Goal: Transaction & Acquisition: Download file/media

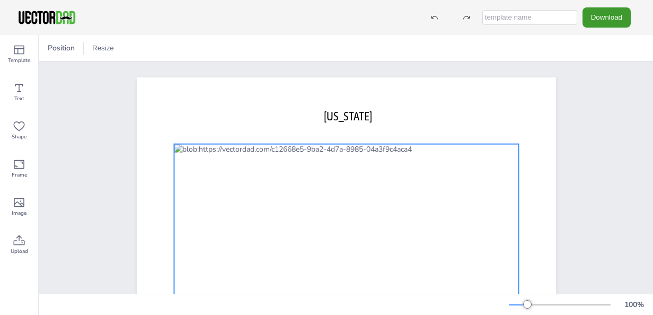
scroll to position [53, 0]
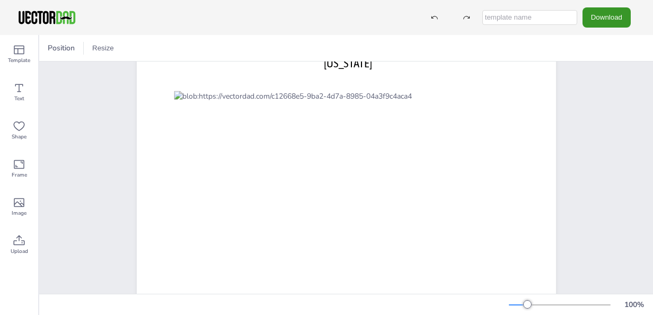
click at [599, 17] on button "Download" at bounding box center [606, 17] width 48 height 20
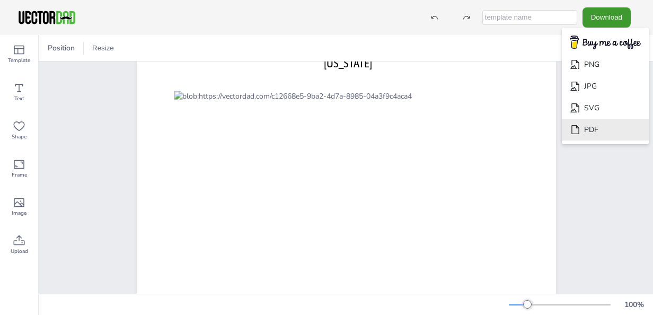
click at [593, 130] on li "PDF" at bounding box center [605, 130] width 87 height 22
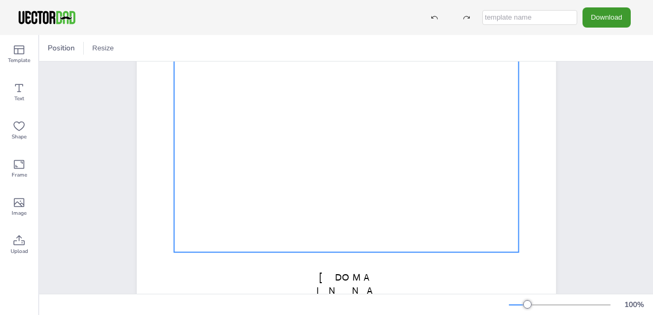
scroll to position [53, 0]
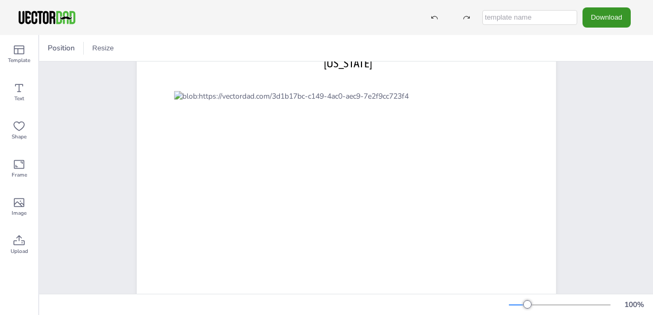
click at [605, 19] on button "Download" at bounding box center [606, 17] width 48 height 20
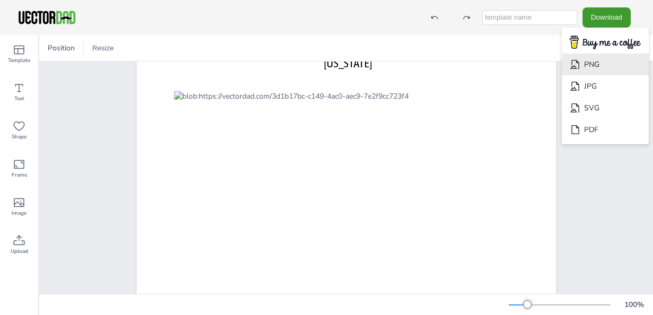
click at [603, 63] on li "PNG" at bounding box center [605, 65] width 87 height 22
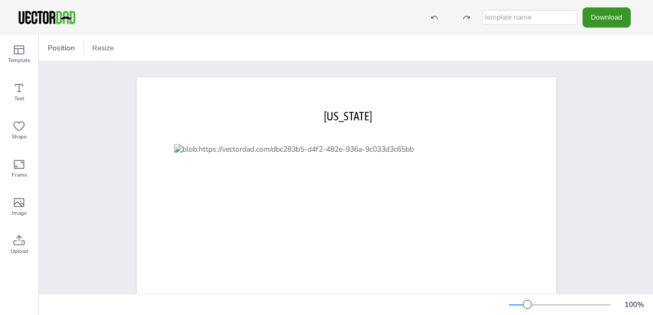
click at [614, 14] on button "Download" at bounding box center [606, 17] width 48 height 20
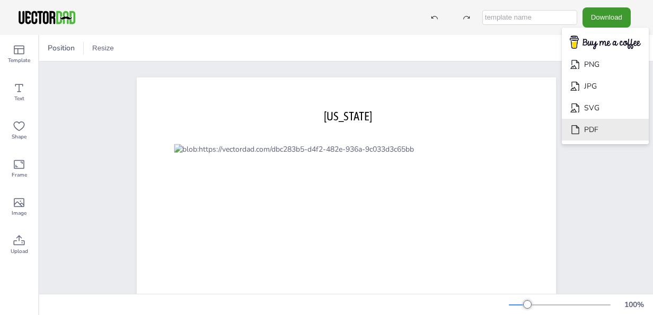
click at [595, 129] on li "PDF" at bounding box center [605, 130] width 87 height 22
